Goal: Information Seeking & Learning: Learn about a topic

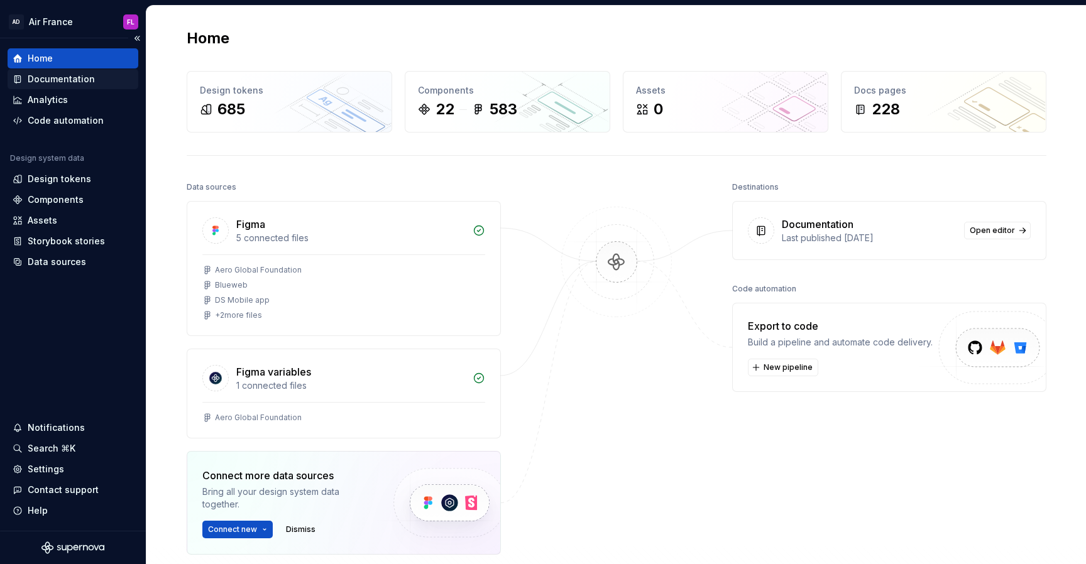
click at [55, 80] on div "Documentation" at bounding box center [61, 79] width 67 height 13
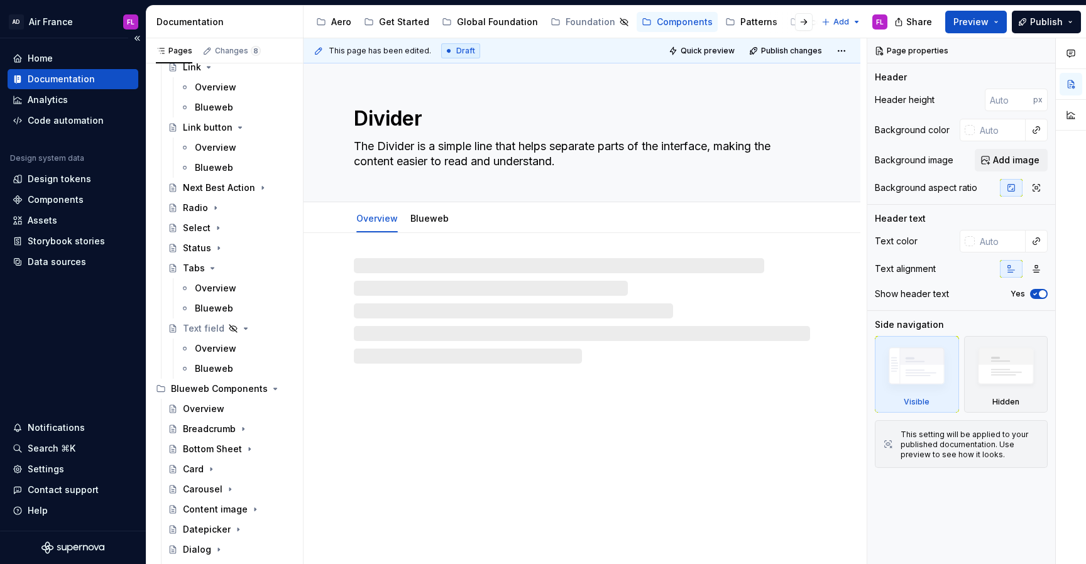
type textarea "*"
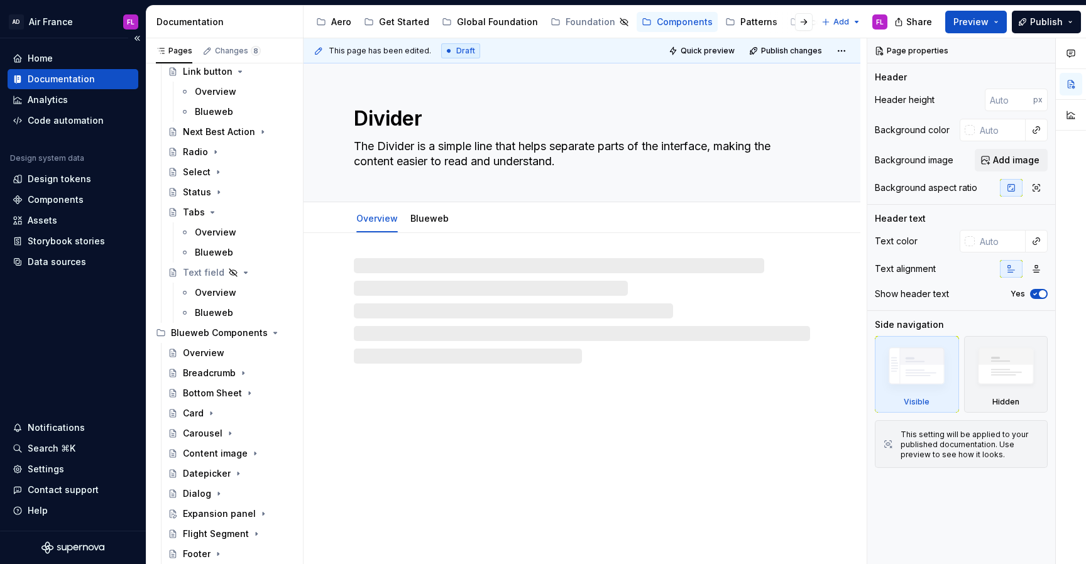
scroll to position [496, 0]
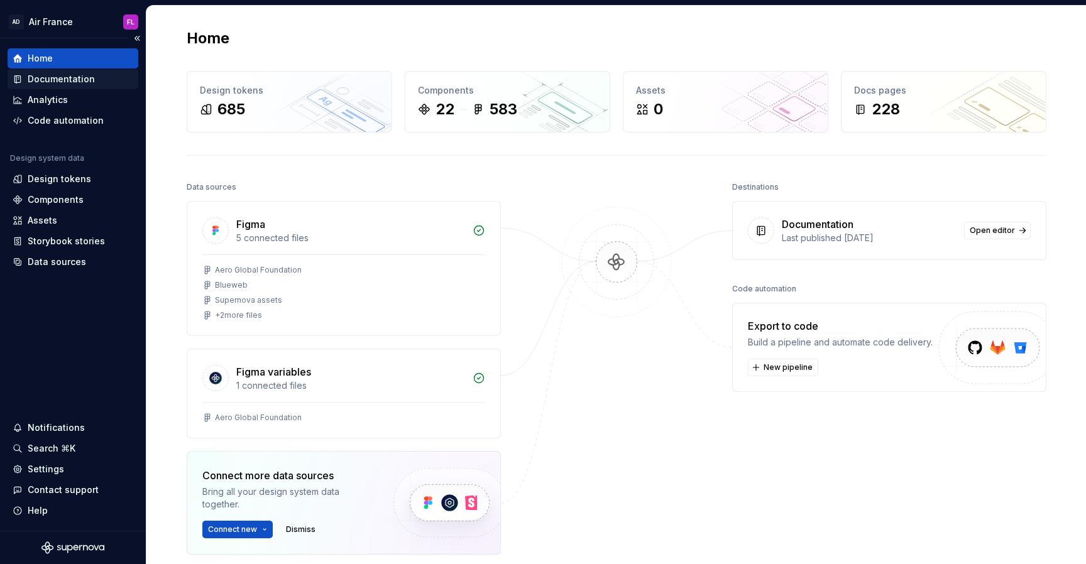
click at [61, 81] on div "Documentation" at bounding box center [61, 79] width 67 height 13
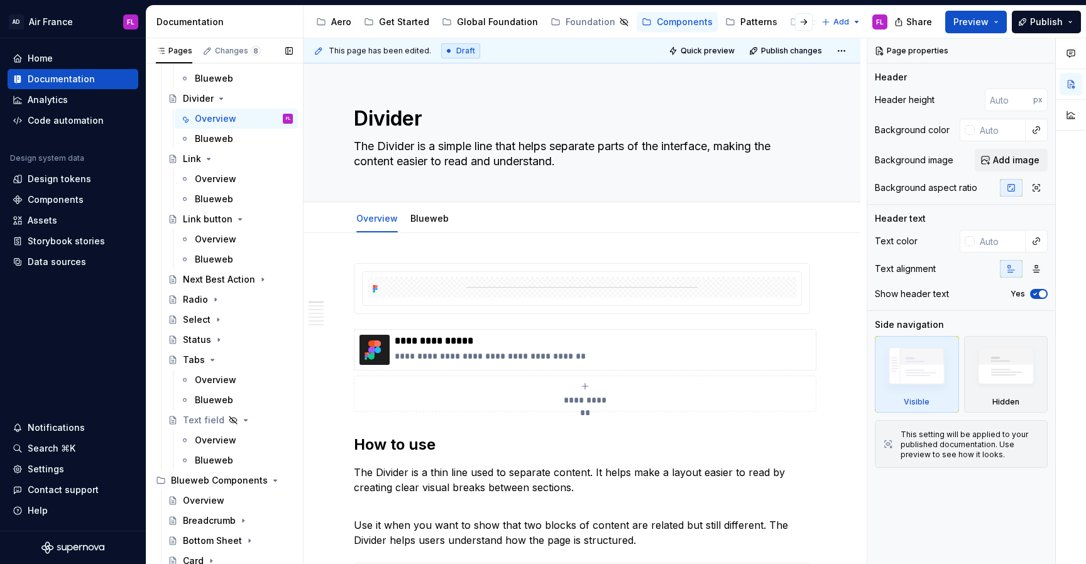
scroll to position [348, 0]
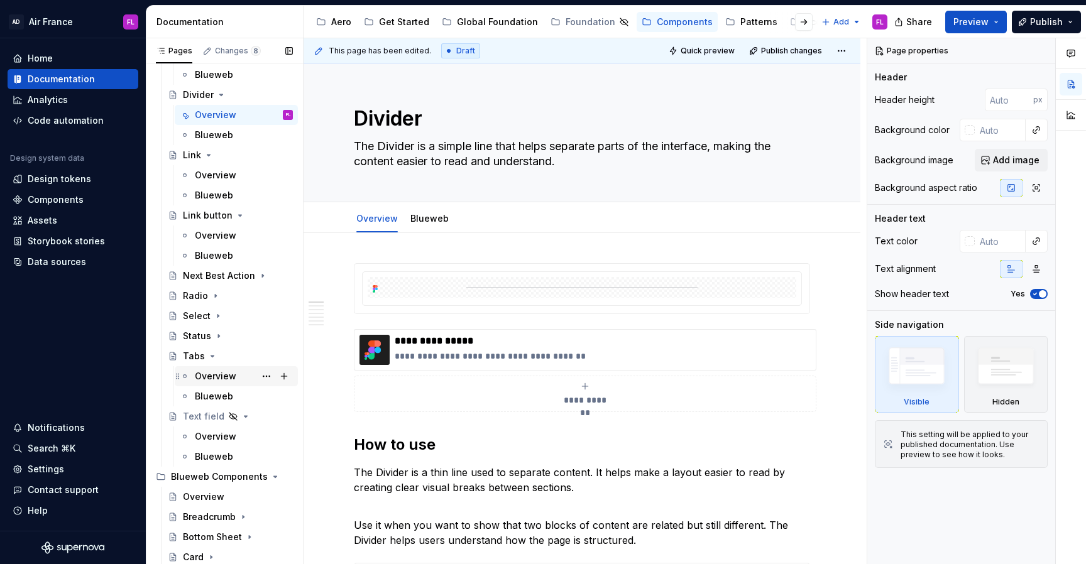
click at [224, 371] on div "Overview" at bounding box center [215, 376] width 41 height 13
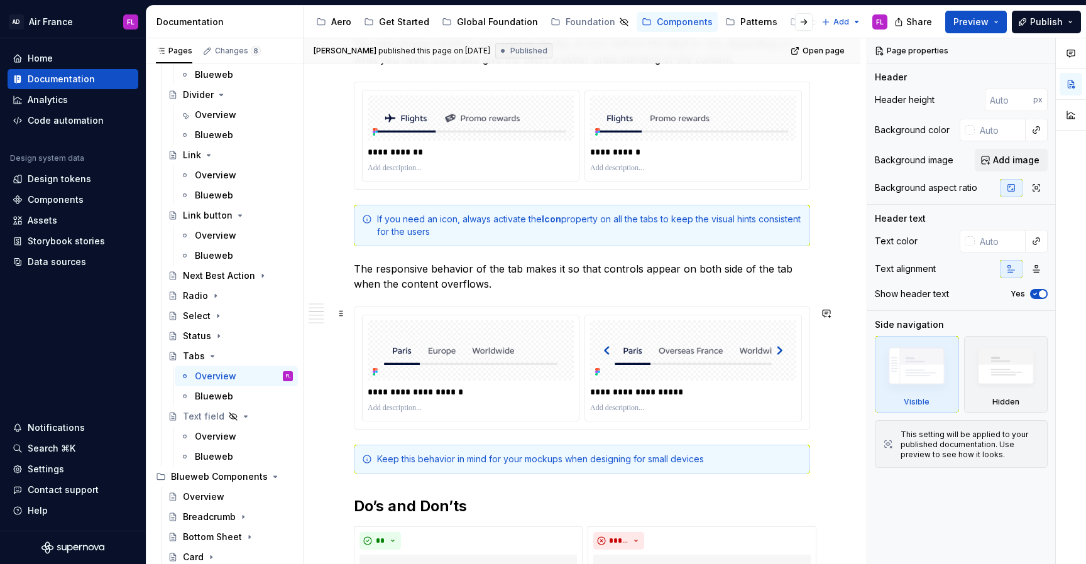
scroll to position [936, 0]
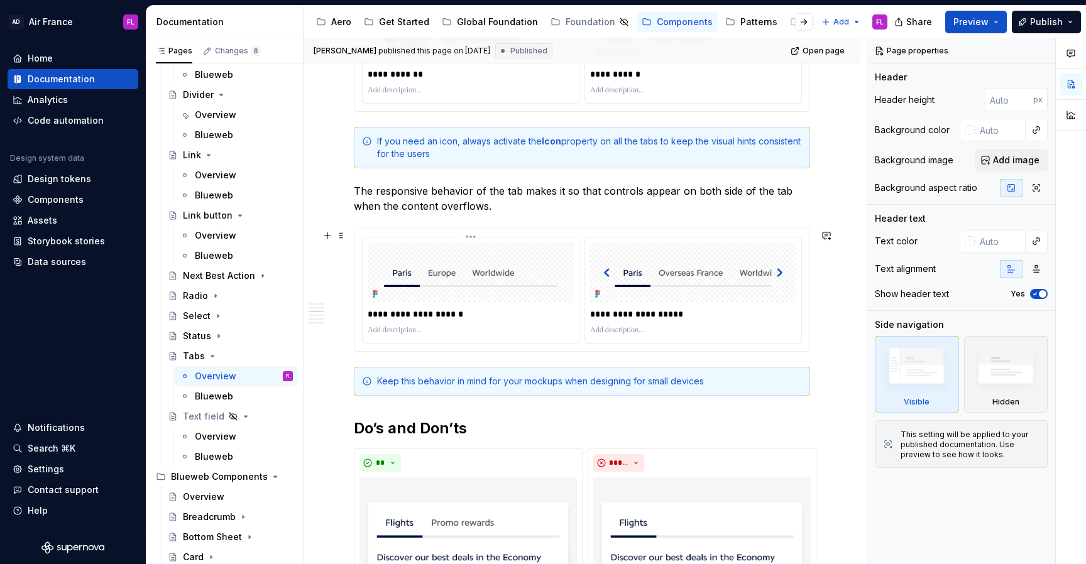
click at [448, 279] on img at bounding box center [471, 272] width 206 height 45
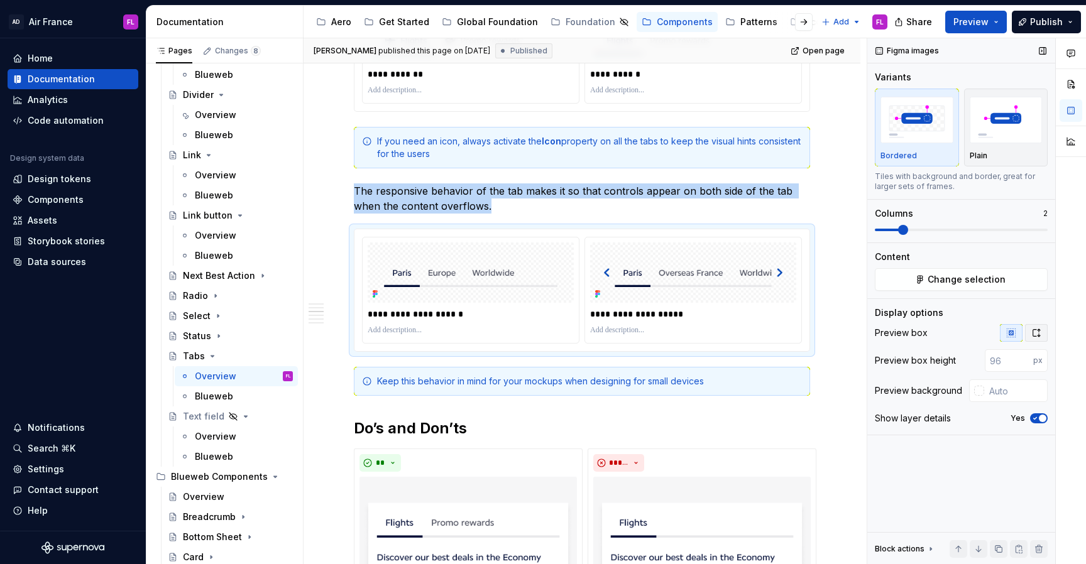
click at [1033, 332] on icon "button" at bounding box center [1036, 333] width 7 height 8
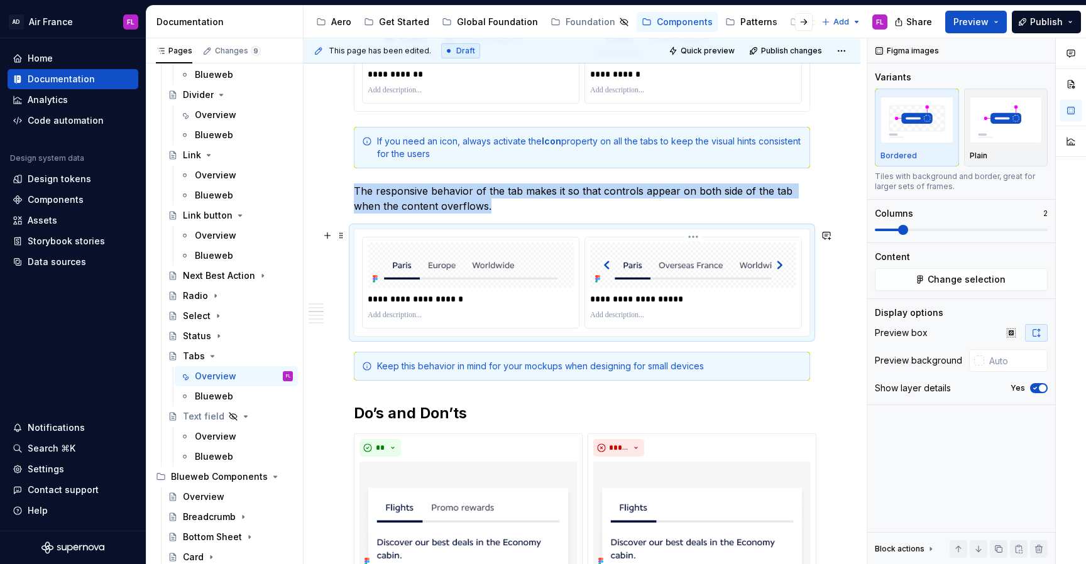
click at [708, 273] on img at bounding box center [693, 265] width 206 height 45
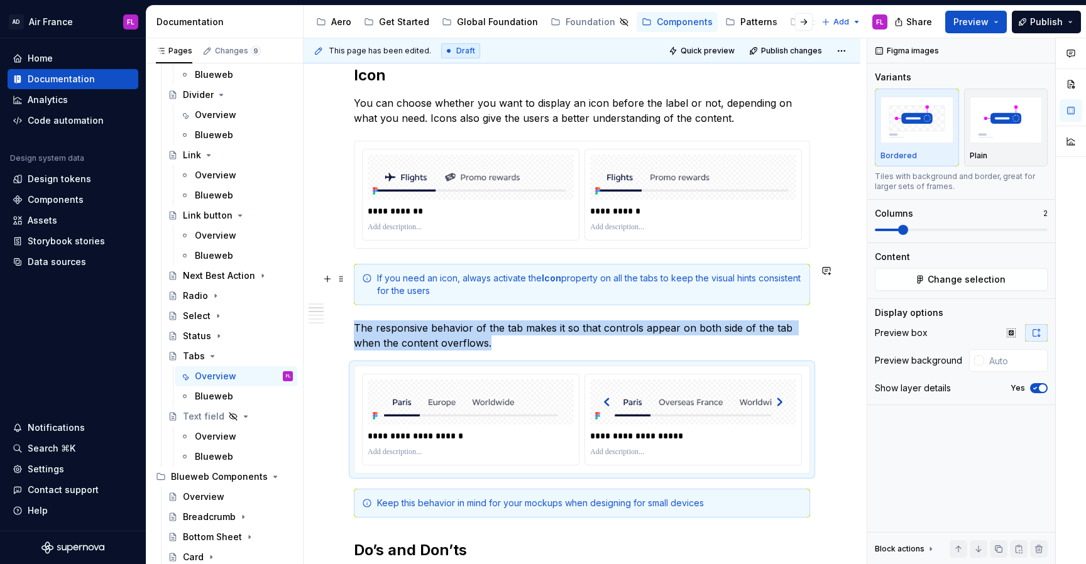
scroll to position [770, 0]
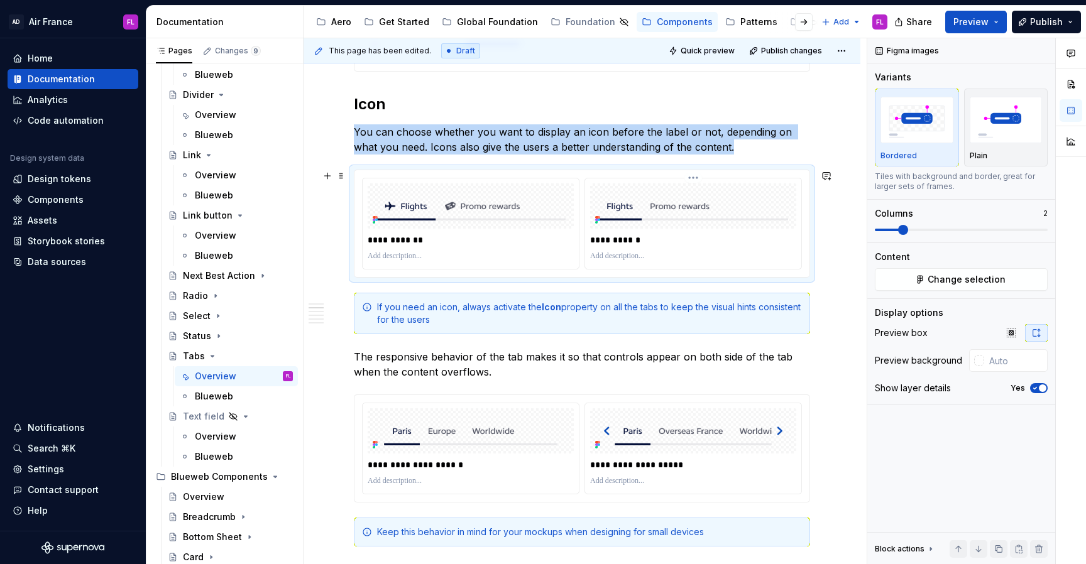
click at [688, 196] on img at bounding box center [693, 206] width 206 height 45
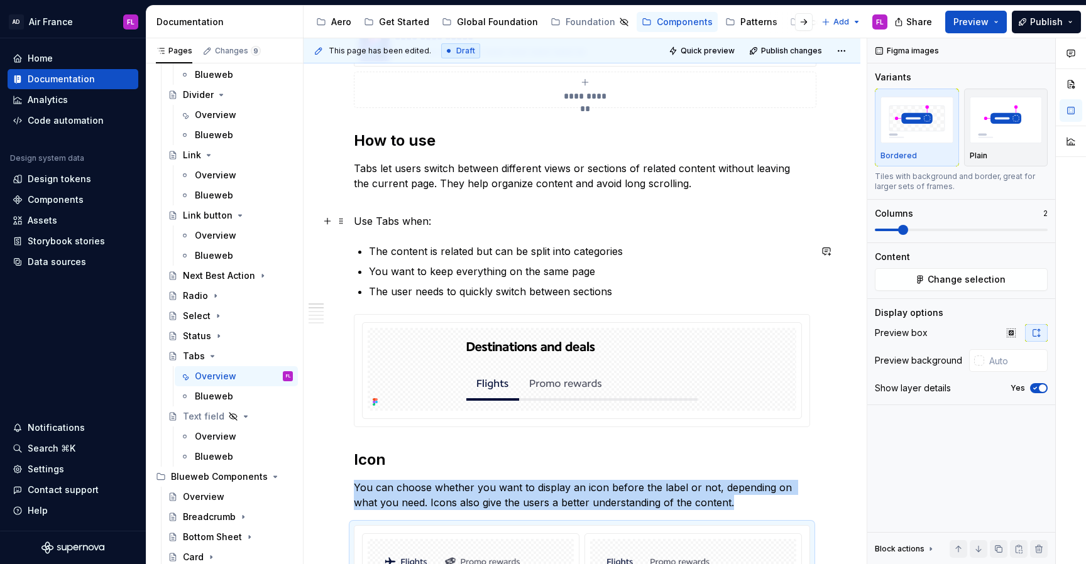
scroll to position [397, 0]
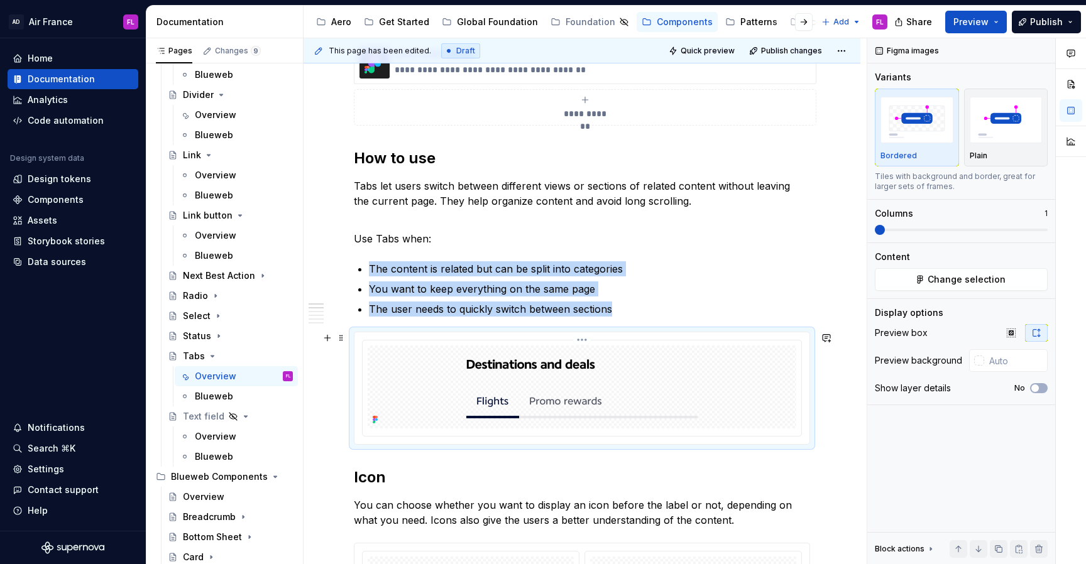
click at [639, 377] on img at bounding box center [581, 387] width 251 height 83
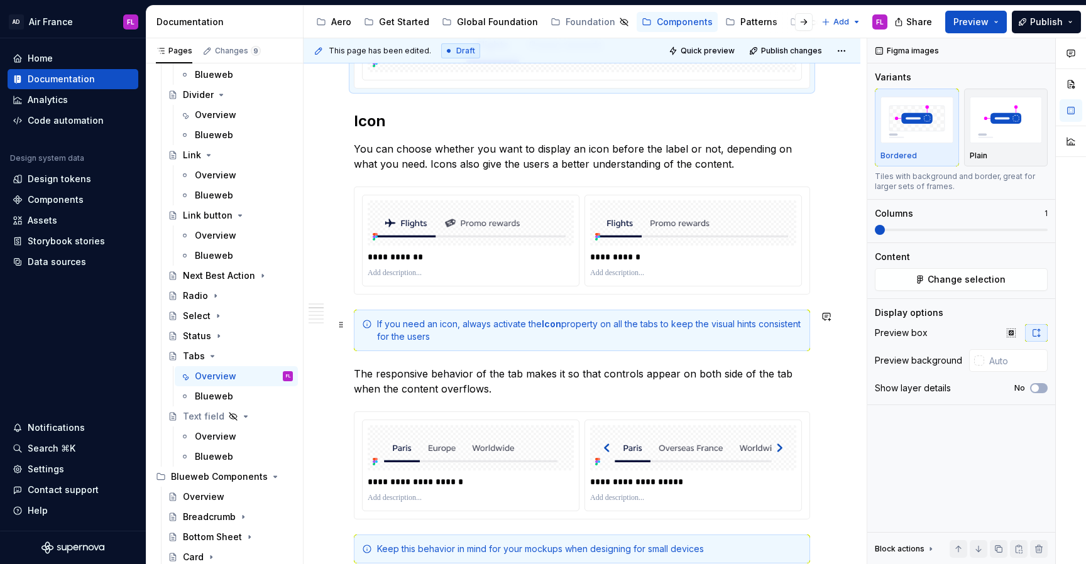
scroll to position [673, 0]
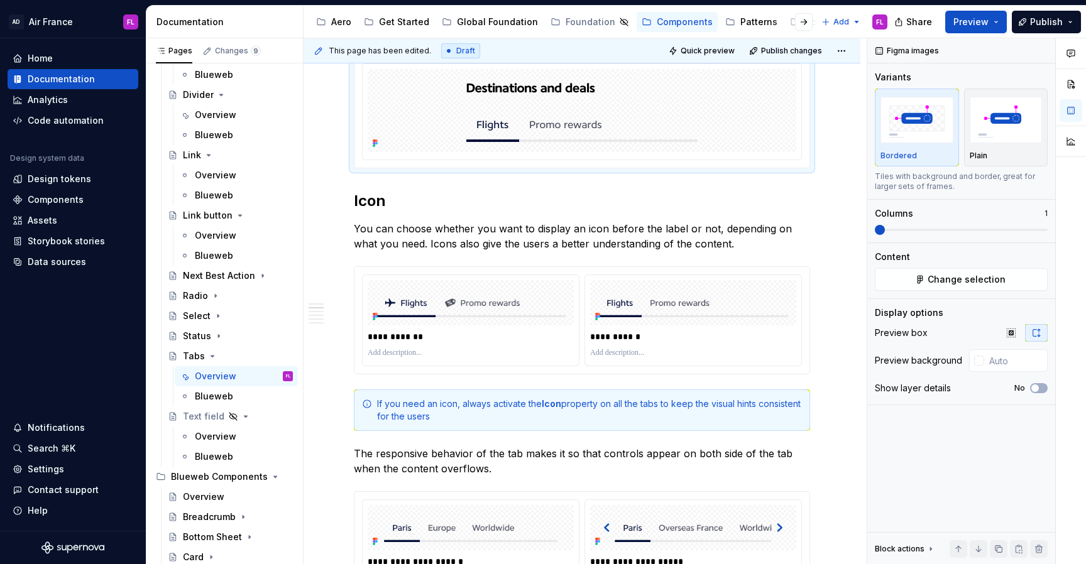
type textarea "*"
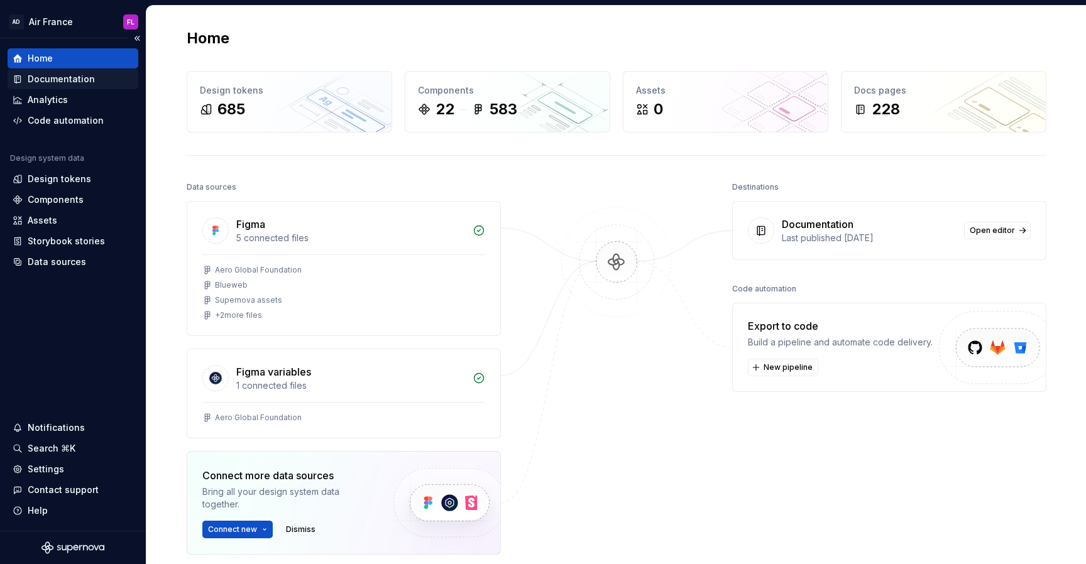
click at [59, 85] on div "Documentation" at bounding box center [61, 79] width 67 height 13
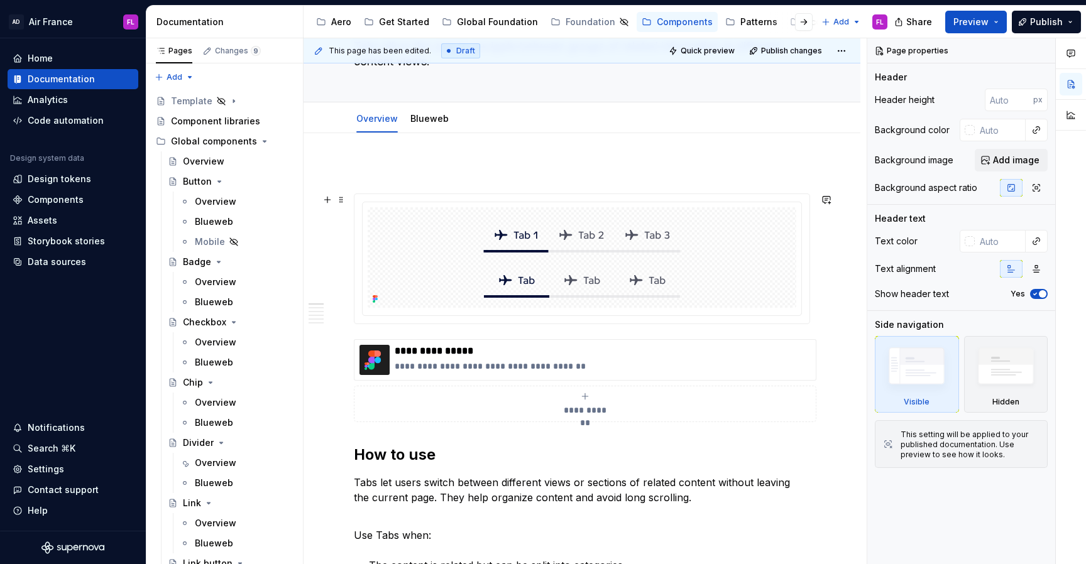
scroll to position [110, 0]
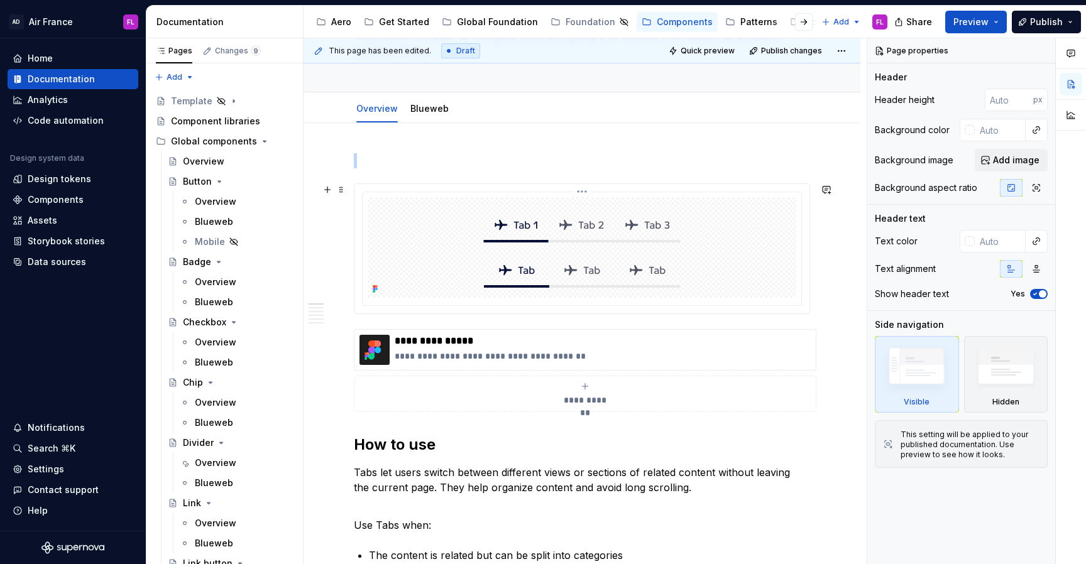
click at [553, 255] on img at bounding box center [581, 247] width 251 height 101
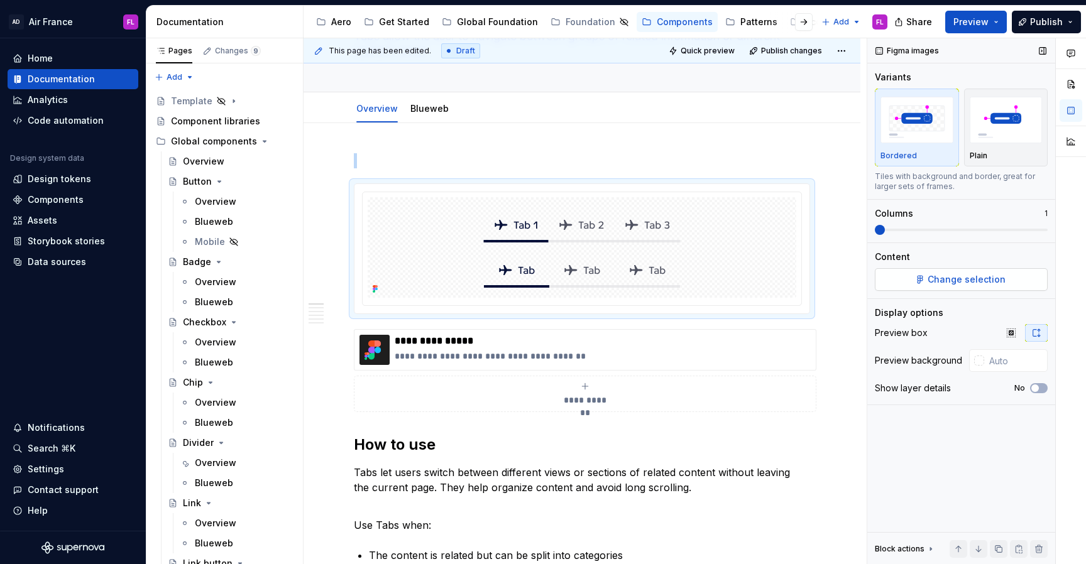
click at [926, 280] on button "Change selection" at bounding box center [961, 279] width 173 height 23
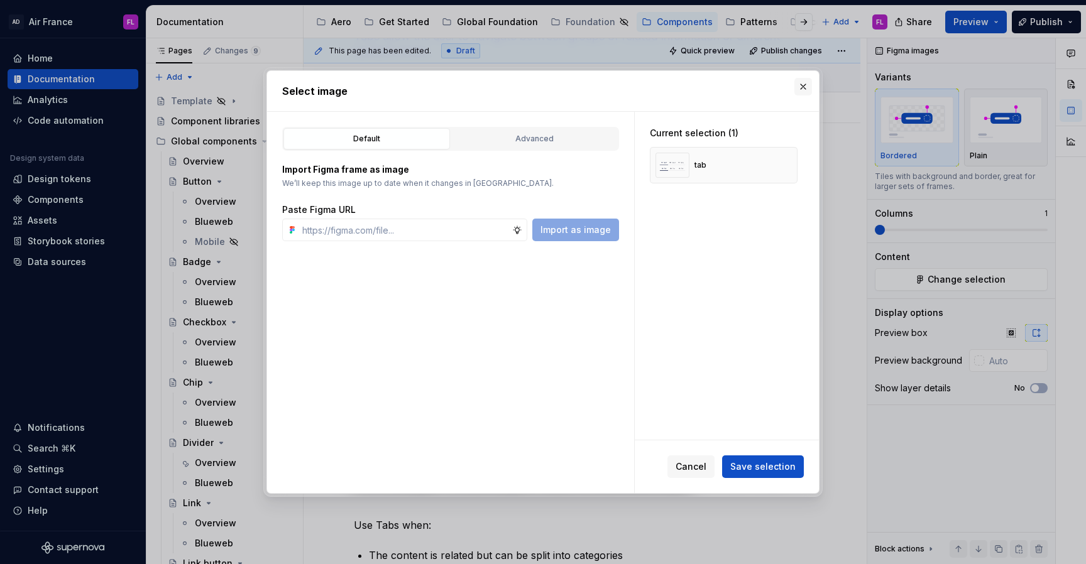
click at [801, 84] on button "button" at bounding box center [803, 87] width 18 height 18
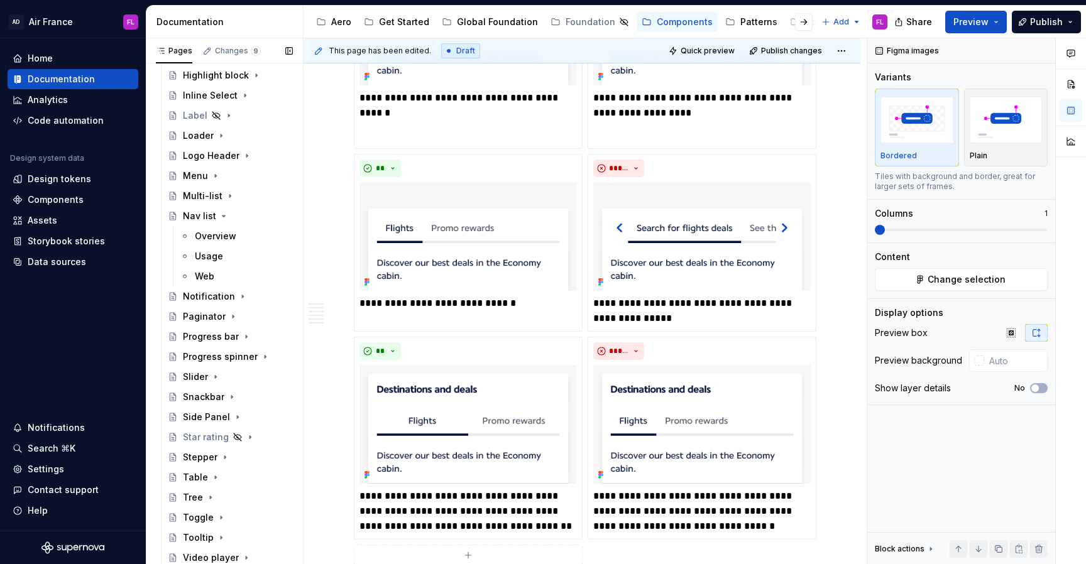
scroll to position [1012, 0]
click at [222, 215] on icon "Page tree" at bounding box center [223, 215] width 3 height 1
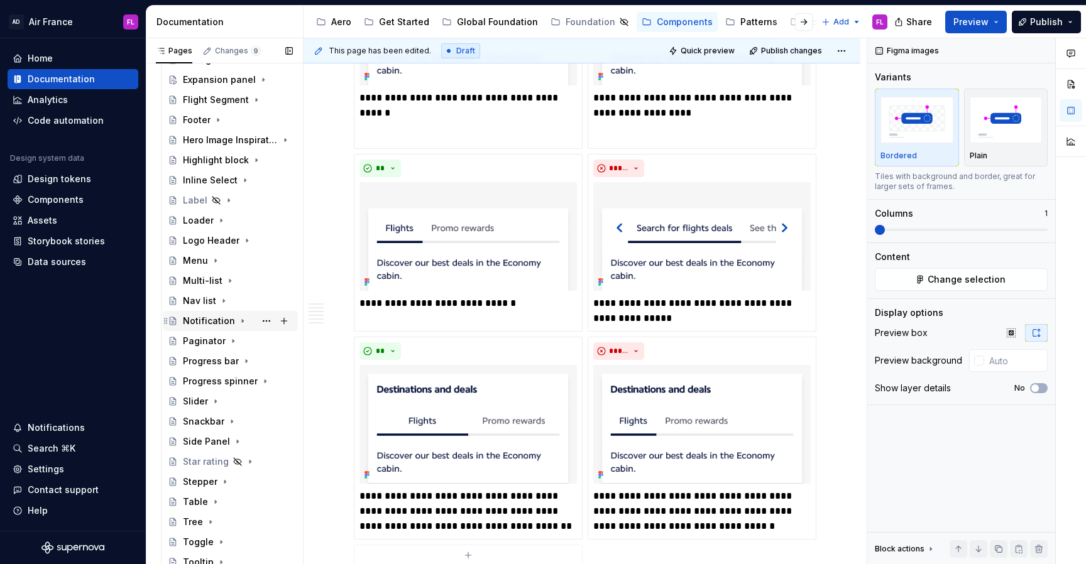
scroll to position [952, 0]
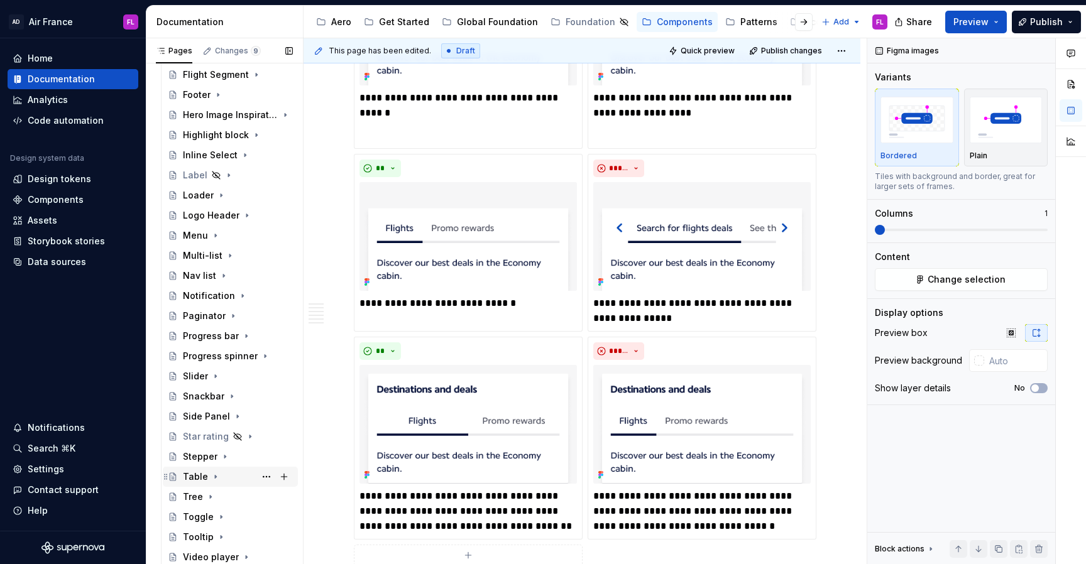
click at [199, 478] on div "Table" at bounding box center [195, 477] width 25 height 13
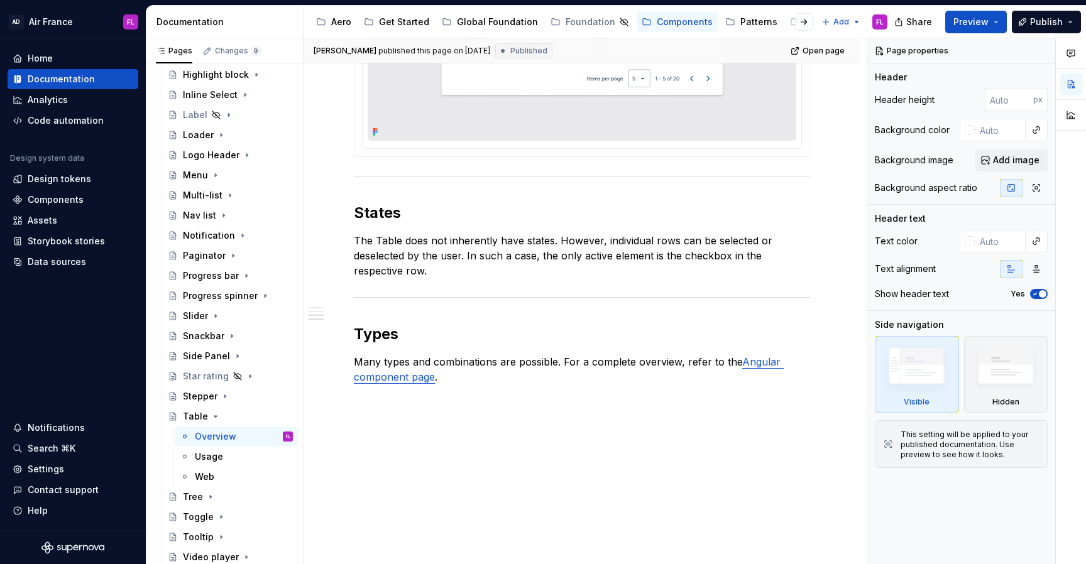
scroll to position [1011, 0]
click at [195, 502] on div "Tree" at bounding box center [193, 498] width 20 height 13
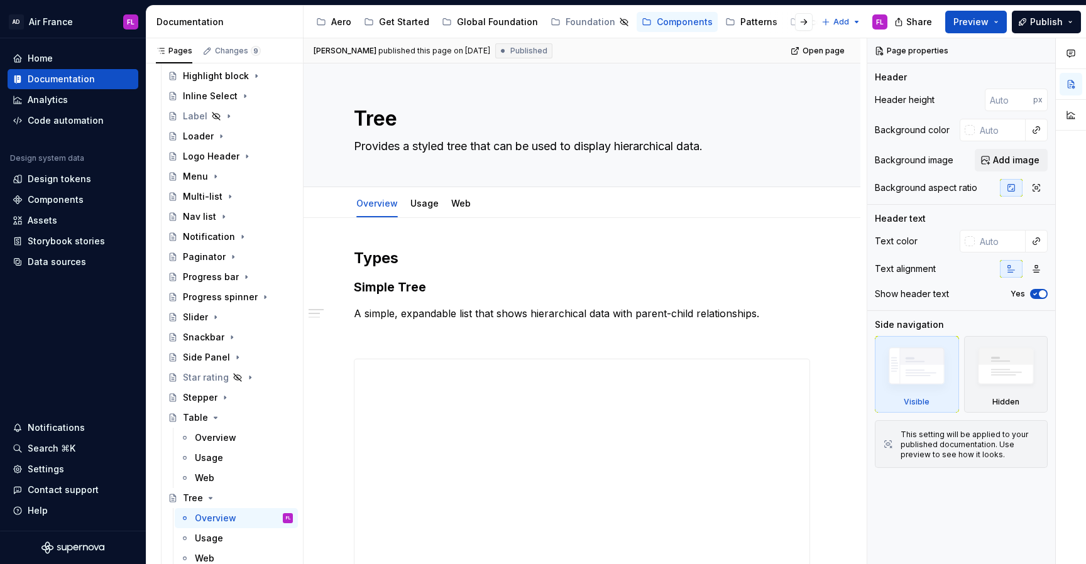
type textarea "*"
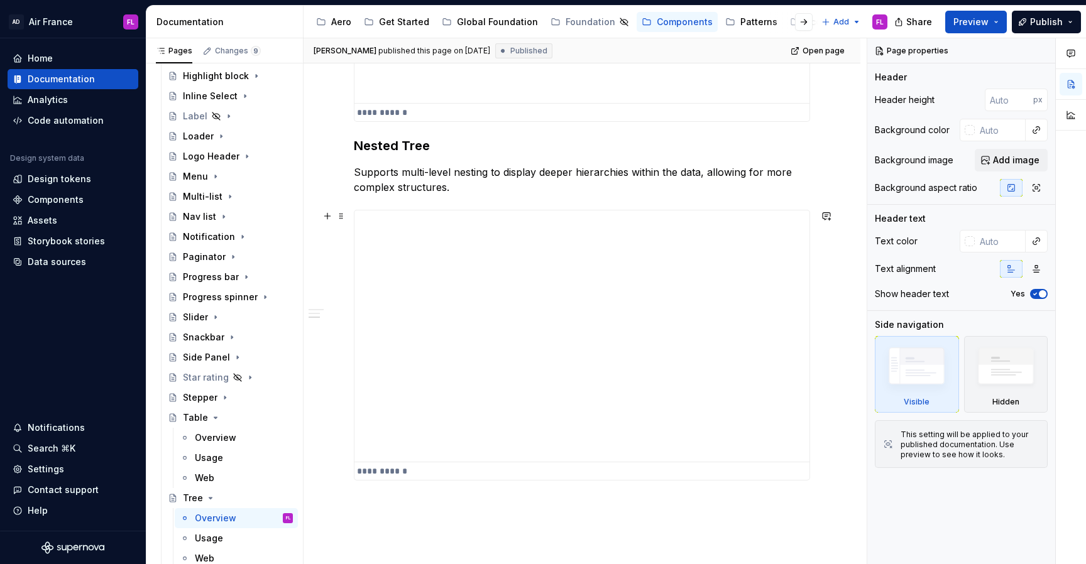
scroll to position [638, 0]
